Goal: Find specific page/section: Find specific page/section

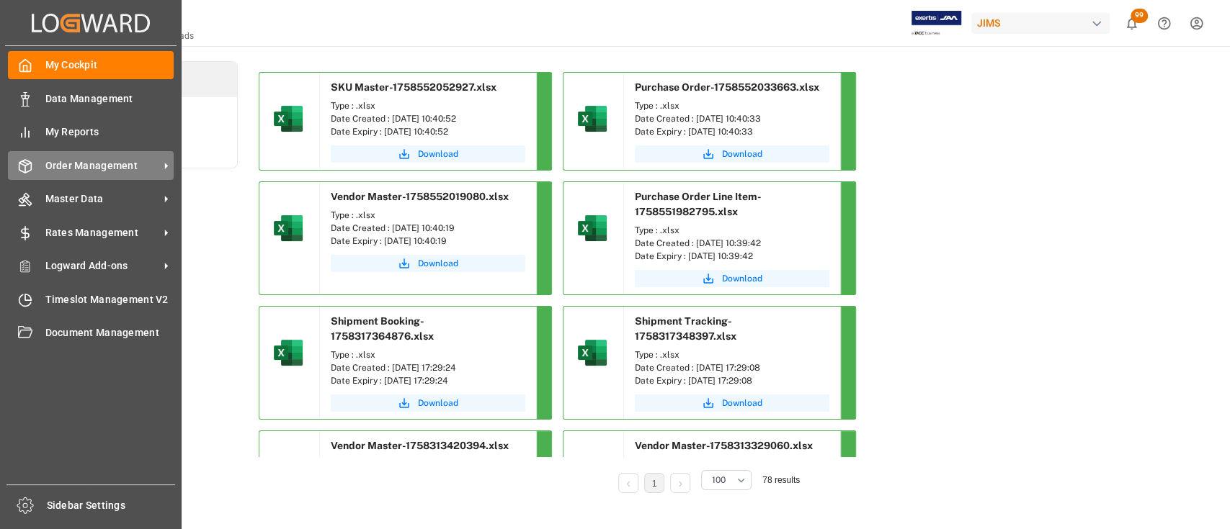
click at [95, 164] on span "Order Management" at bounding box center [102, 165] width 114 height 15
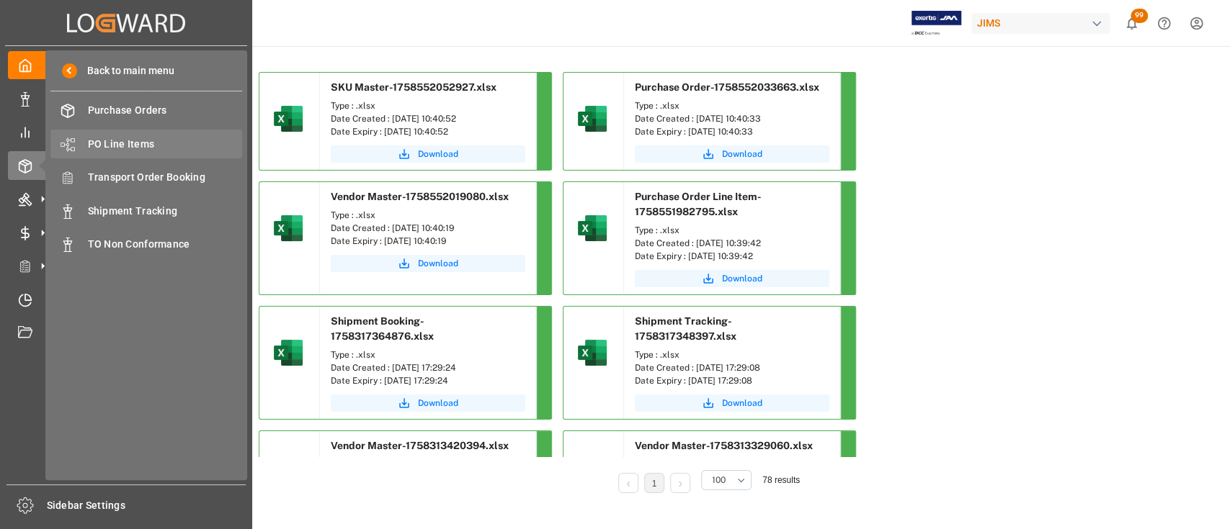
click at [140, 145] on span "PO Line Items" at bounding box center [165, 144] width 155 height 15
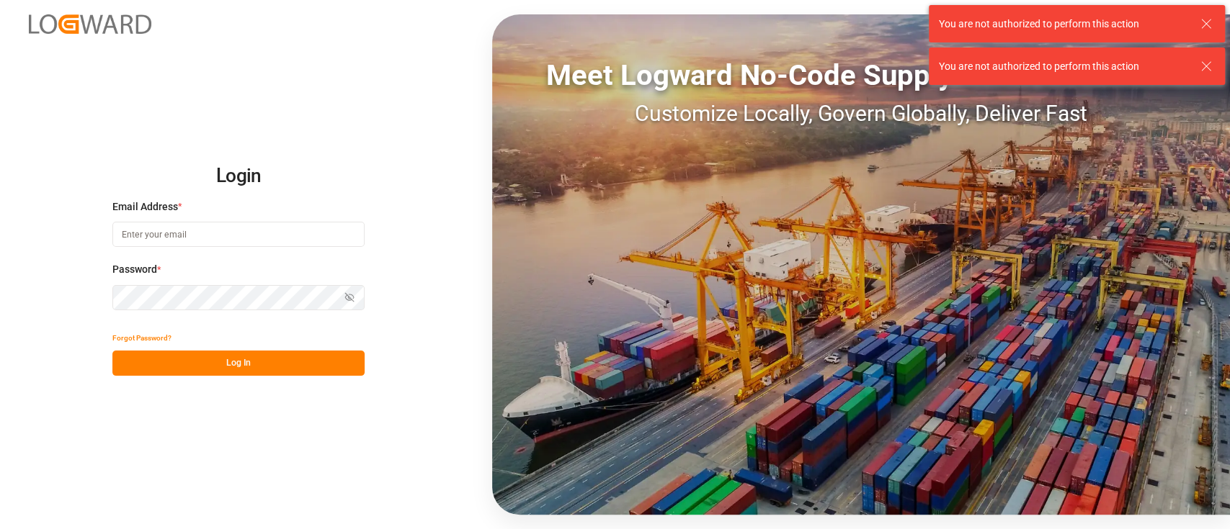
type input "[PERSON_NAME][EMAIL_ADDRESS][PERSON_NAME][DOMAIN_NAME]"
click at [219, 351] on button "Log In" at bounding box center [238, 363] width 252 height 25
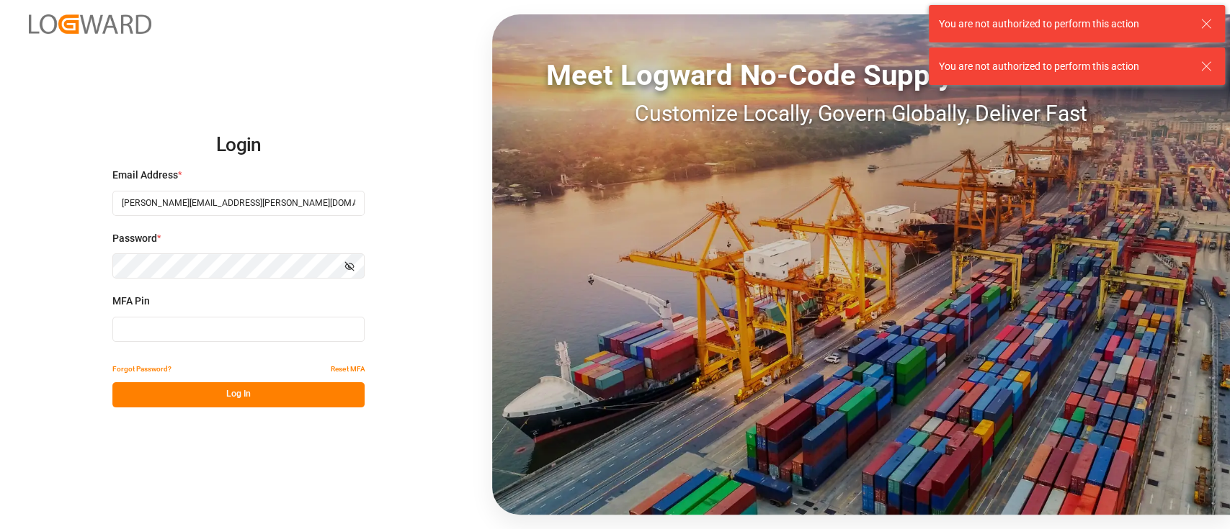
click at [231, 339] on input at bounding box center [238, 329] width 252 height 25
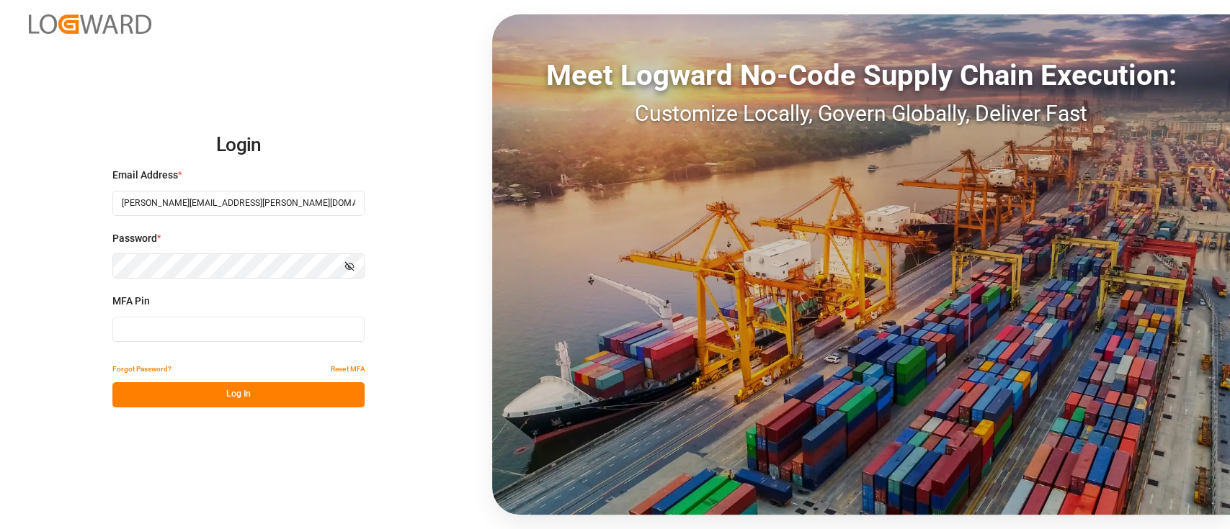
click at [231, 339] on input at bounding box center [238, 329] width 252 height 25
type input "333476"
click at [263, 388] on button "Log In" at bounding box center [238, 394] width 252 height 25
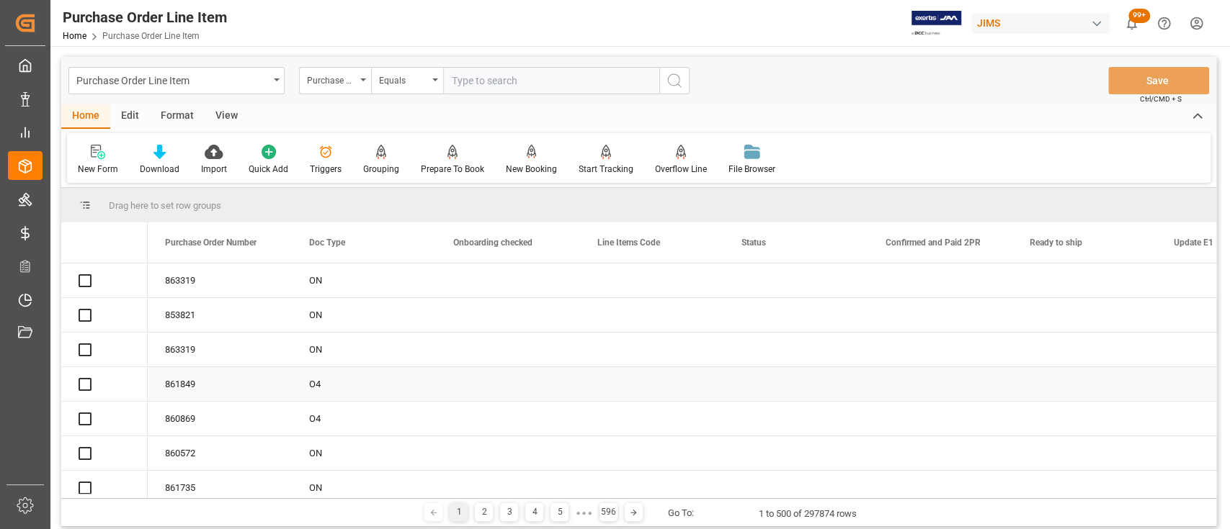
click at [545, 86] on input "text" at bounding box center [551, 80] width 216 height 27
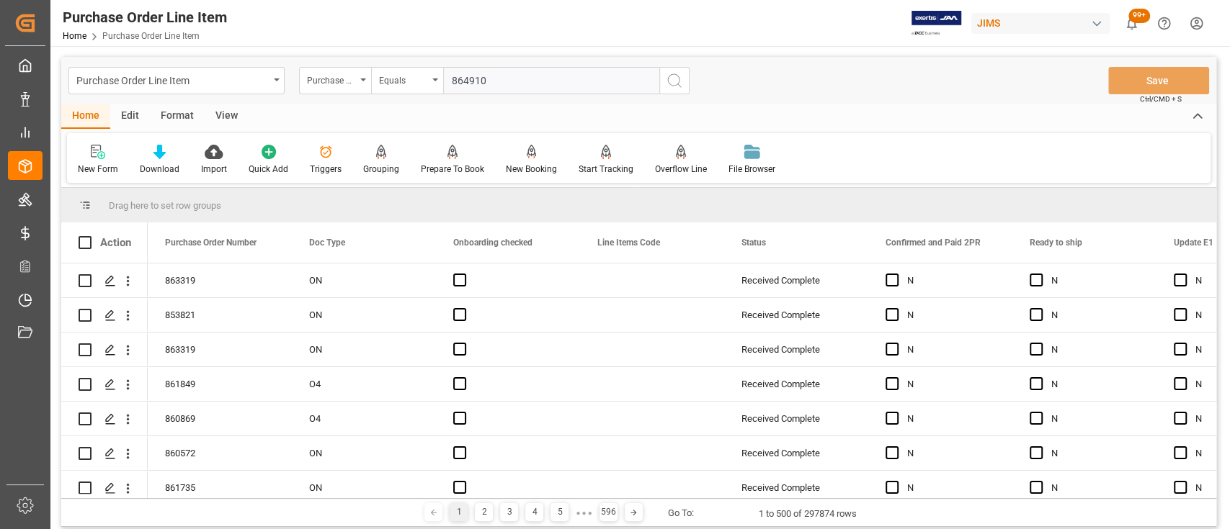
type input "864910"
click at [672, 83] on icon "search button" at bounding box center [674, 80] width 17 height 17
